Goal: Information Seeking & Learning: Learn about a topic

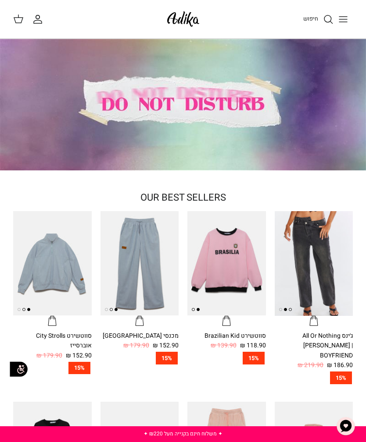
click at [345, 20] on icon "Toggle menu" at bounding box center [343, 19] width 11 height 11
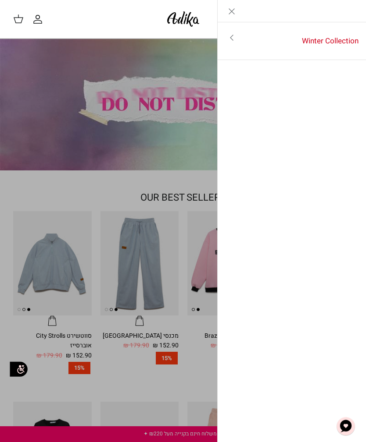
click at [234, 38] on icon "Toggle menu" at bounding box center [231, 37] width 11 height 11
click at [139, 18] on div "החשבון שלי חיפוש" at bounding box center [84, 19] width 142 height 11
click at [184, 21] on img at bounding box center [182, 19] width 37 height 21
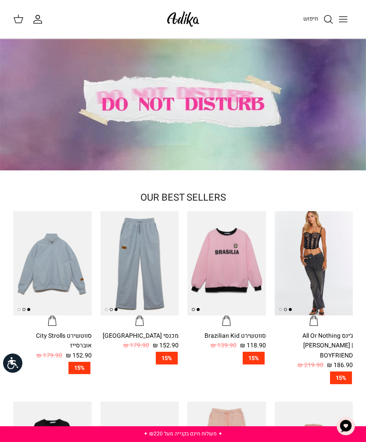
click at [342, 23] on icon "Toggle menu" at bounding box center [343, 19] width 11 height 11
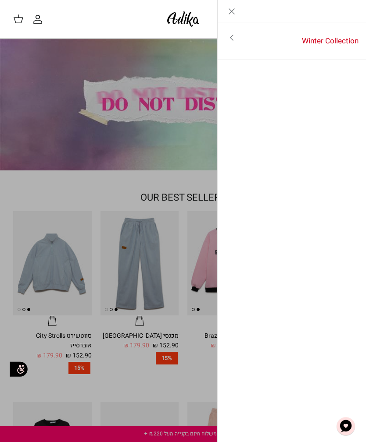
click at [157, 27] on div "חיפוש החשבון שלי חיפוש" at bounding box center [183, 19] width 366 height 39
click at [86, 28] on div "חיפוש החשבון שלי חיפוש" at bounding box center [183, 19] width 366 height 39
click at [233, 8] on icon "Close" at bounding box center [231, 11] width 11 height 11
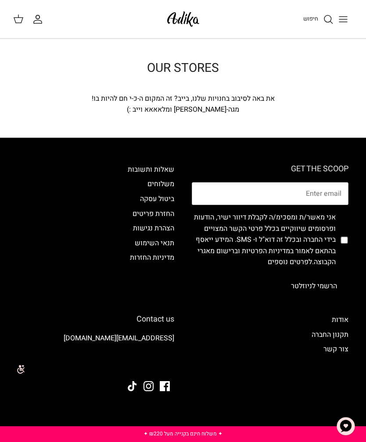
click at [137, 169] on link "שאלות ותשובות" at bounding box center [151, 169] width 46 height 11
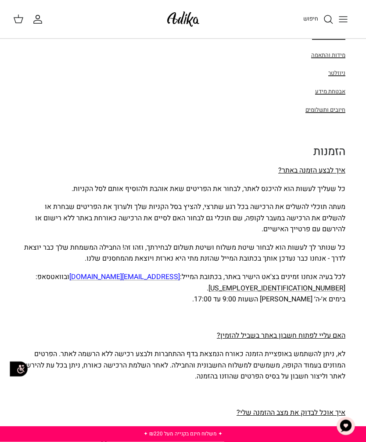
scroll to position [175, 0]
click at [153, 438] on link "✦ משלוח חינם בקנייה מעל ₪220 ✦" at bounding box center [182, 434] width 79 height 8
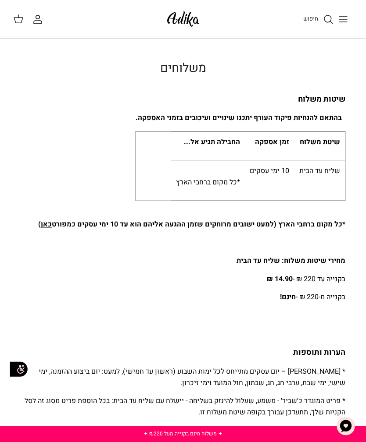
click at [18, 16] on icon at bounding box center [18, 19] width 11 height 11
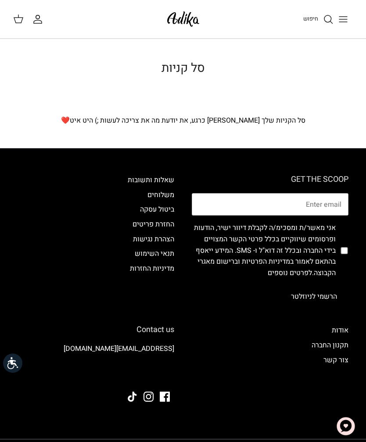
click at [340, 19] on line "Toggle menu" at bounding box center [343, 19] width 8 height 0
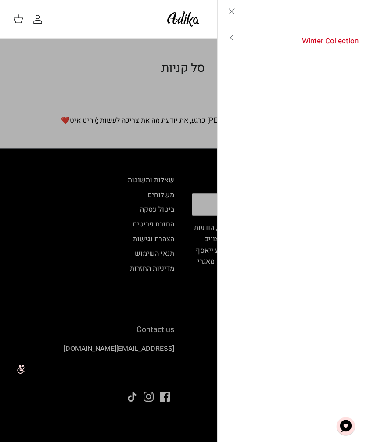
click at [306, 37] on link "Winter Collection" at bounding box center [306, 41] width 121 height 27
click at [315, 32] on link "לכל הפריטים" at bounding box center [292, 38] width 140 height 22
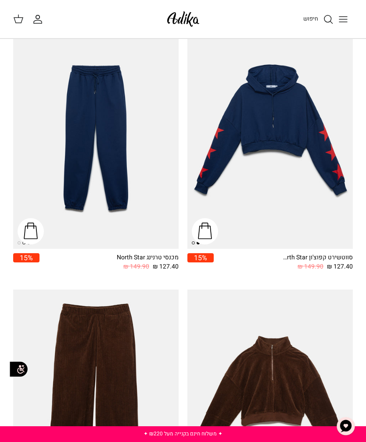
scroll to position [1157, 0]
